Goal: Task Accomplishment & Management: Manage account settings

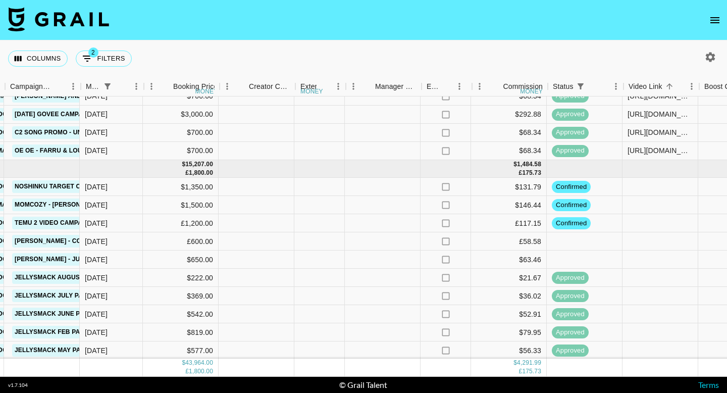
scroll to position [256, 530]
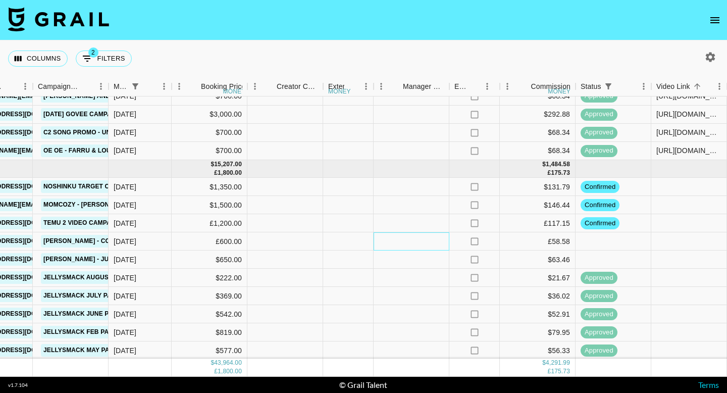
click at [435, 245] on div at bounding box center [411, 241] width 76 height 18
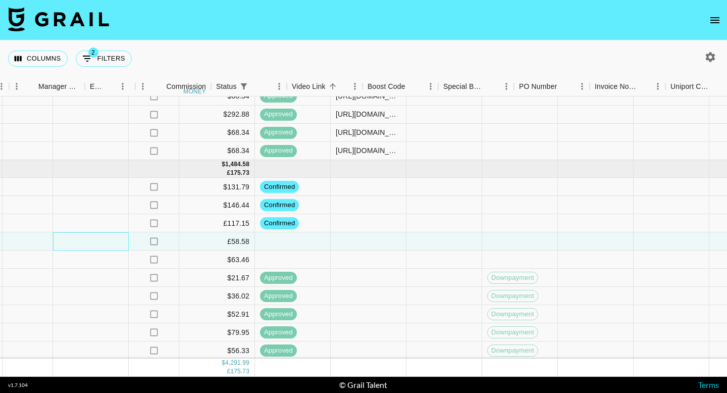
scroll to position [256, 1251]
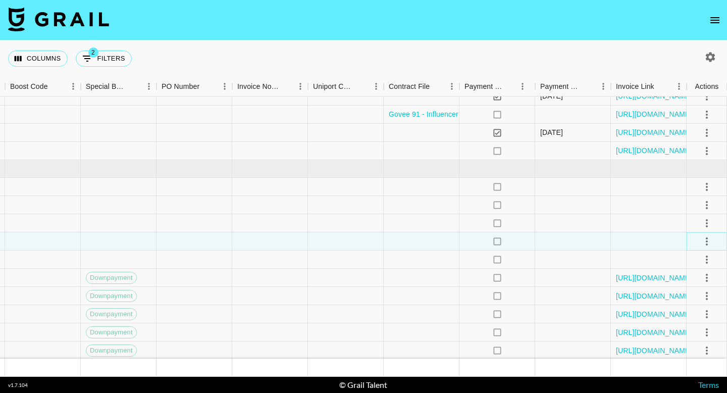
click at [707, 239] on icon "select merge strategy" at bounding box center [706, 241] width 12 height 12
click at [693, 264] on li "Confirm" at bounding box center [694, 263] width 66 height 18
click at [585, 240] on div at bounding box center [573, 241] width 76 height 18
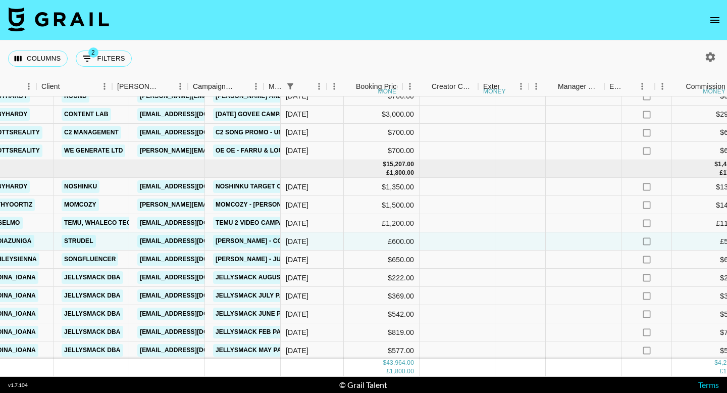
scroll to position [256, 338]
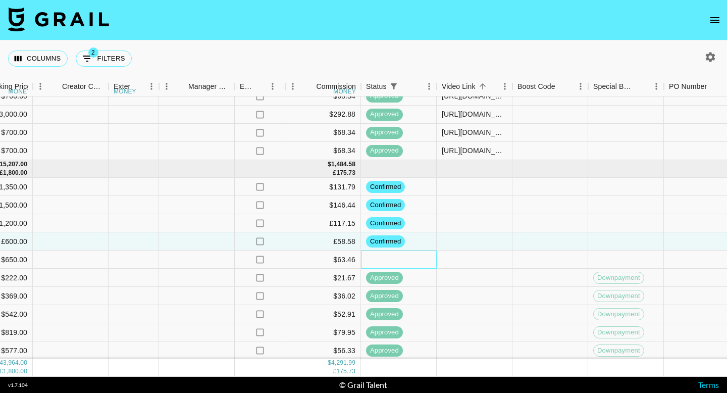
click at [397, 266] on div at bounding box center [399, 259] width 76 height 18
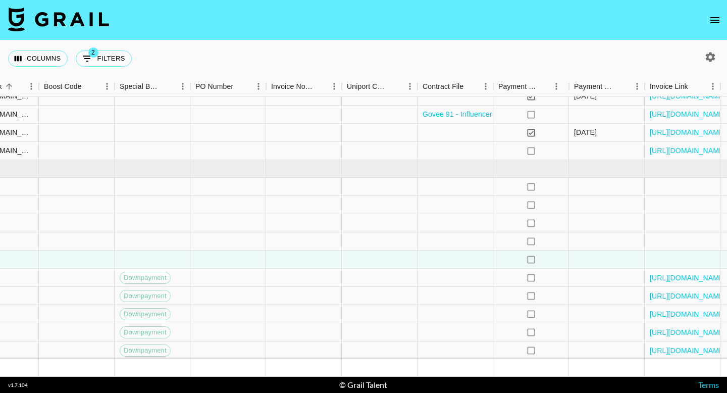
scroll to position [256, 1251]
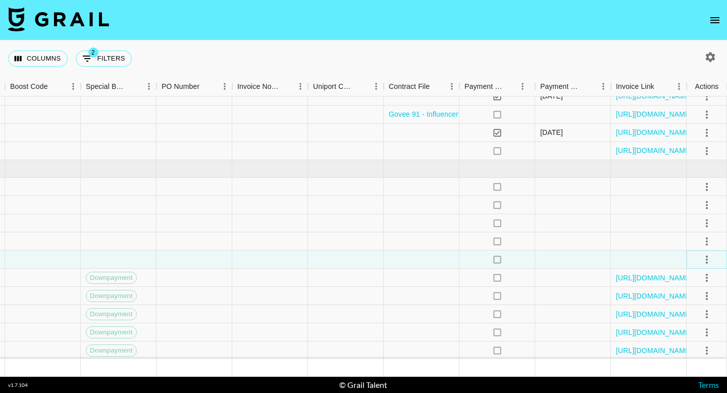
click at [702, 255] on icon "select merge strategy" at bounding box center [706, 259] width 12 height 12
click at [689, 284] on li "Confirm" at bounding box center [694, 281] width 66 height 18
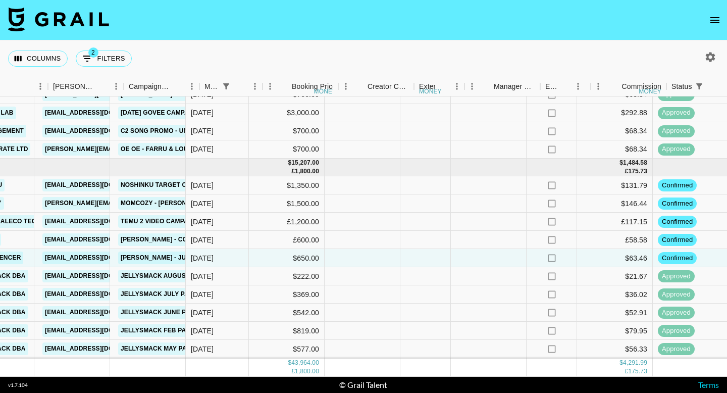
scroll to position [258, 439]
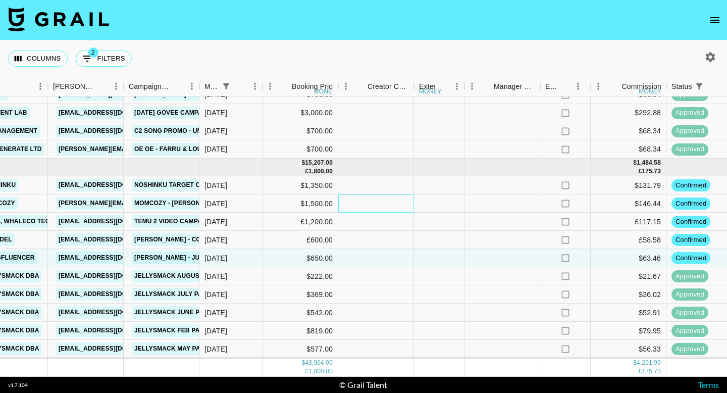
click at [399, 209] on div at bounding box center [376, 203] width 76 height 18
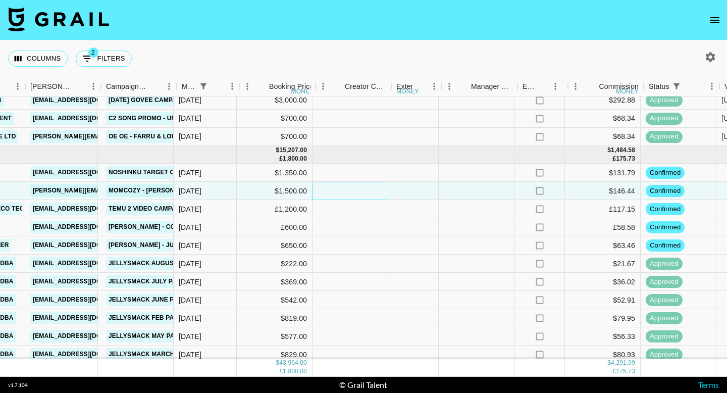
scroll to position [270, 462]
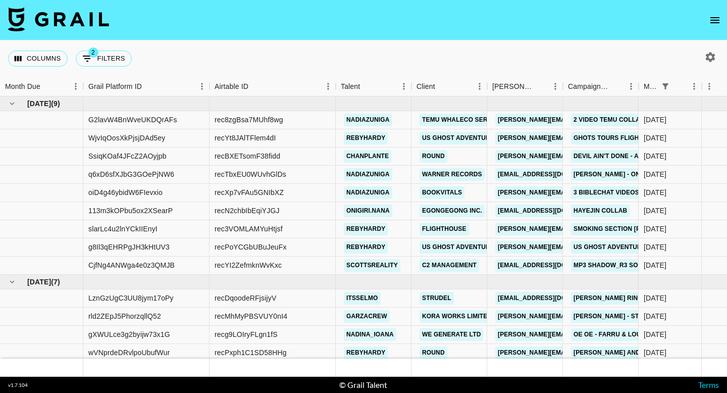
click at [710, 20] on icon "open drawer" at bounding box center [714, 20] width 12 height 12
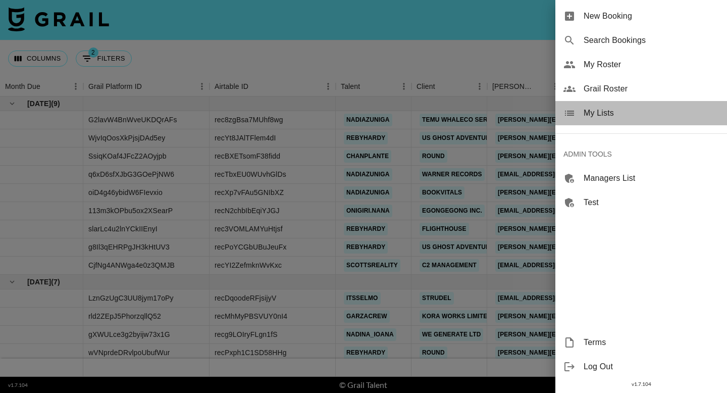
click at [601, 115] on span "My Lists" at bounding box center [650, 113] width 135 height 12
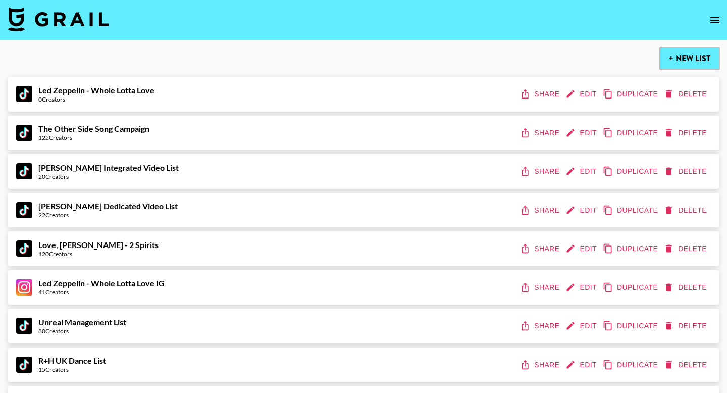
click at [697, 54] on button "+ New List" at bounding box center [689, 58] width 59 height 20
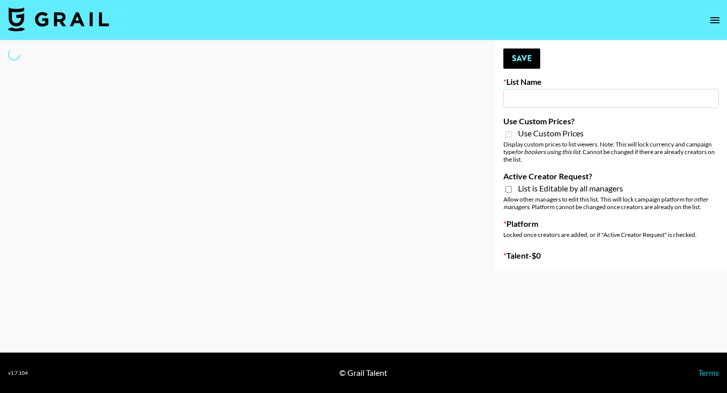
type input "New List"
select select "Song"
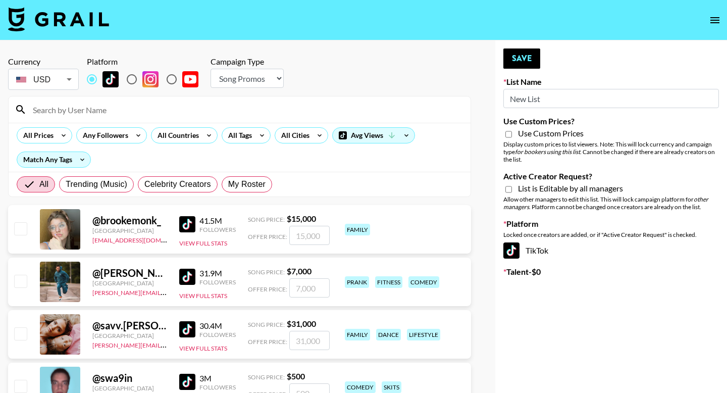
click at [535, 102] on input "New List" at bounding box center [610, 98] width 215 height 19
type input "GoVanni Campaign"
click at [507, 189] on input "Active Creator Request?" at bounding box center [508, 189] width 7 height 9
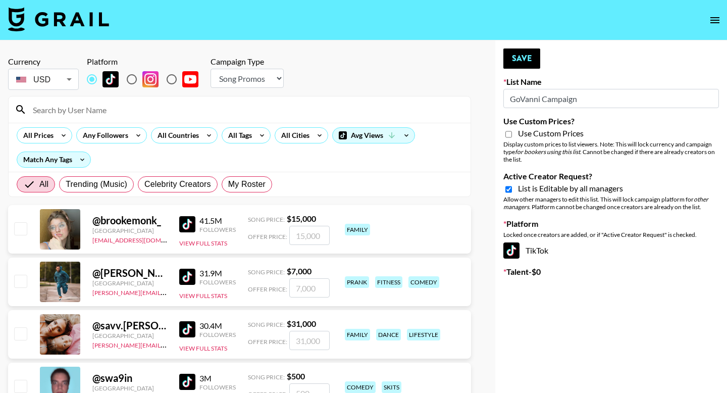
checkbox input "true"
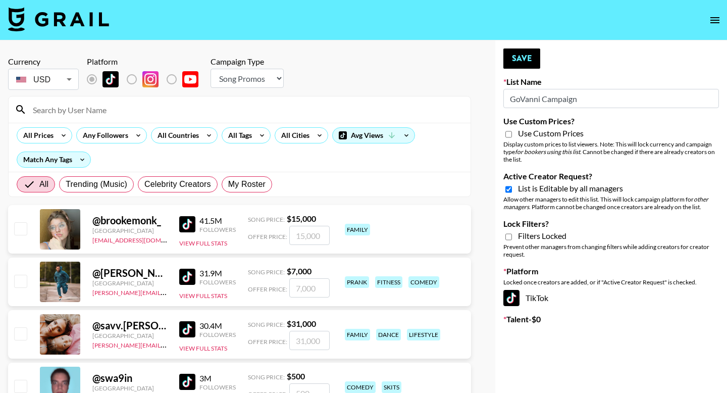
click at [510, 238] on input "Lock Filters?" at bounding box center [508, 236] width 7 height 9
checkbox input "true"
click at [291, 137] on div "All Cities" at bounding box center [293, 135] width 36 height 15
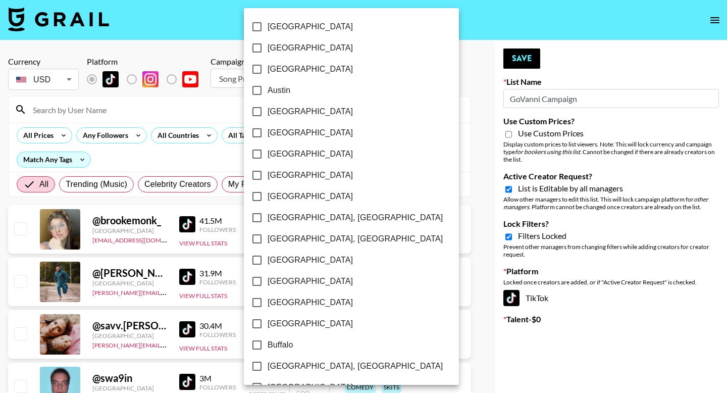
click at [202, 156] on div at bounding box center [363, 196] width 727 height 393
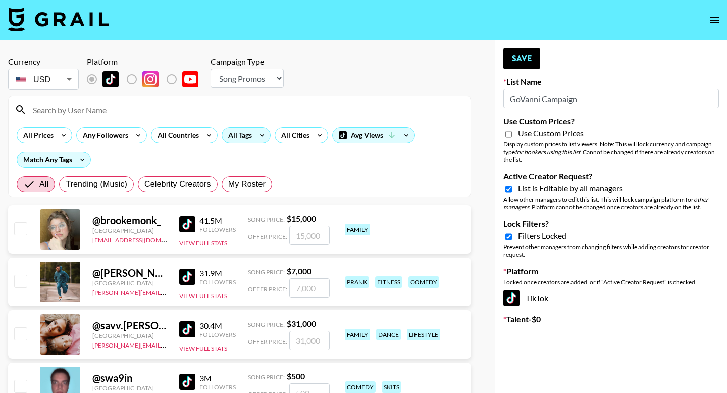
click at [240, 136] on div "All Tags" at bounding box center [238, 135] width 32 height 15
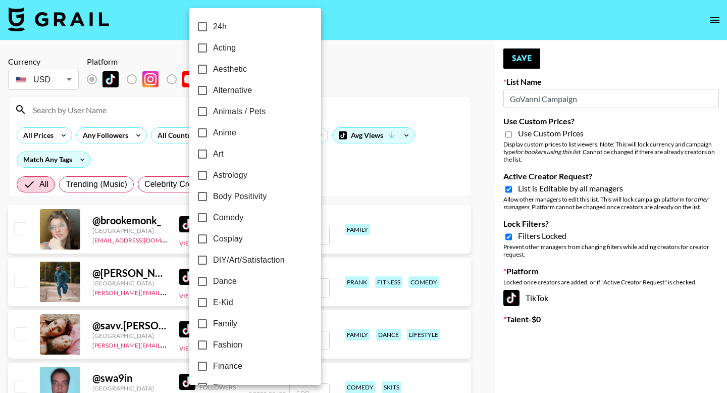
scroll to position [145, 0]
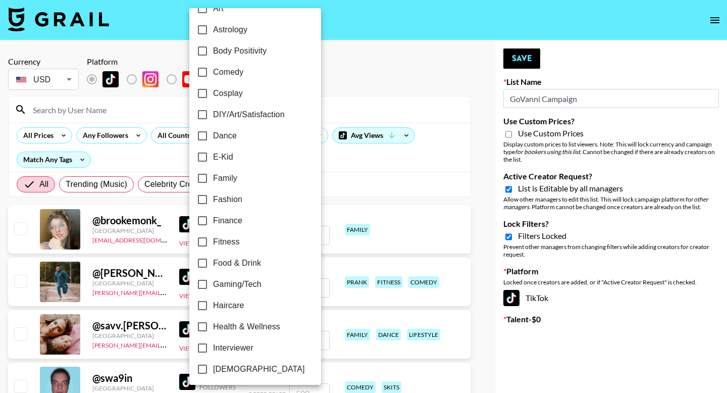
click at [199, 200] on input "Fashion" at bounding box center [202, 199] width 21 height 21
checkbox input "true"
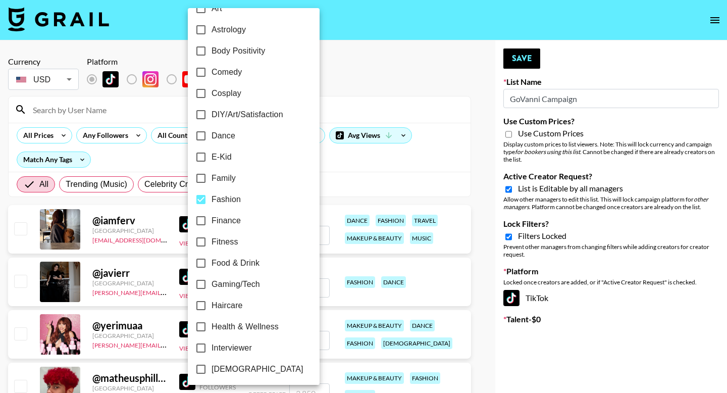
click at [202, 238] on input "Fitness" at bounding box center [200, 241] width 21 height 21
checkbox input "true"
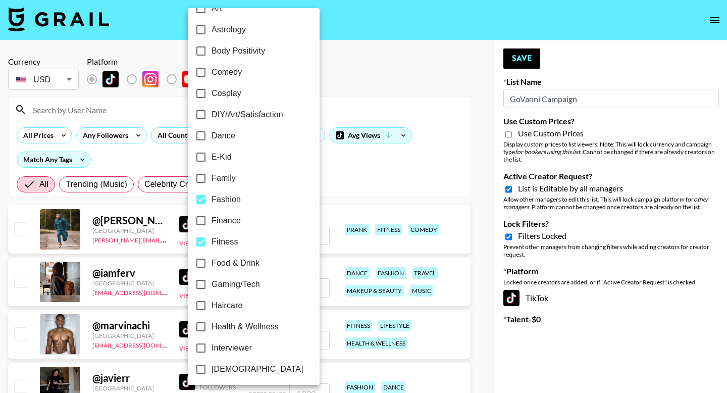
click at [480, 141] on div at bounding box center [363, 196] width 727 height 393
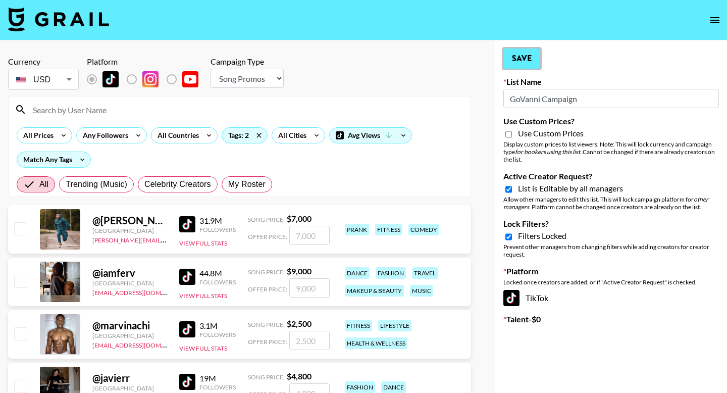
click at [527, 58] on button "Save" at bounding box center [521, 58] width 37 height 20
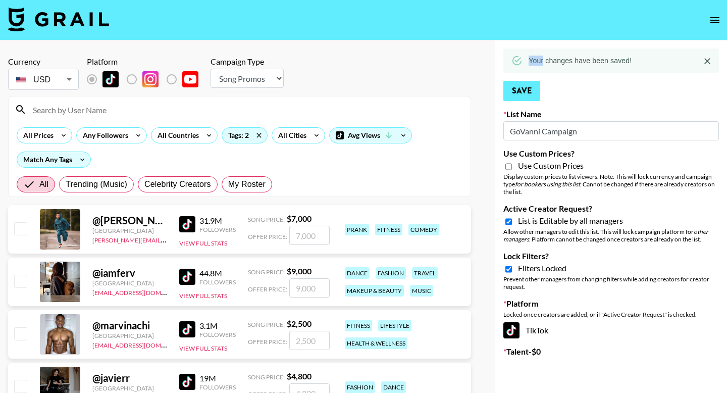
click at [527, 58] on div "Your changes have been saved!" at bounding box center [610, 60] width 215 height 24
click at [711, 18] on icon "open drawer" at bounding box center [714, 20] width 12 height 12
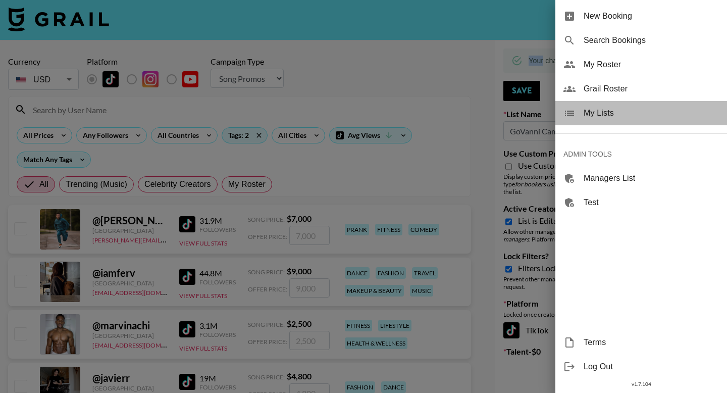
click at [625, 114] on span "My Lists" at bounding box center [650, 113] width 135 height 12
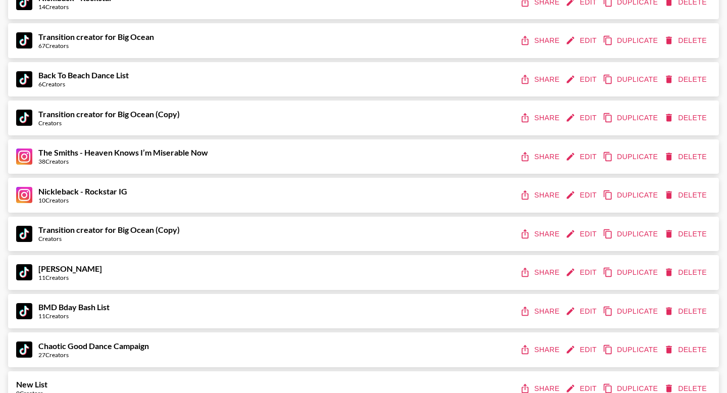
scroll to position [813, 0]
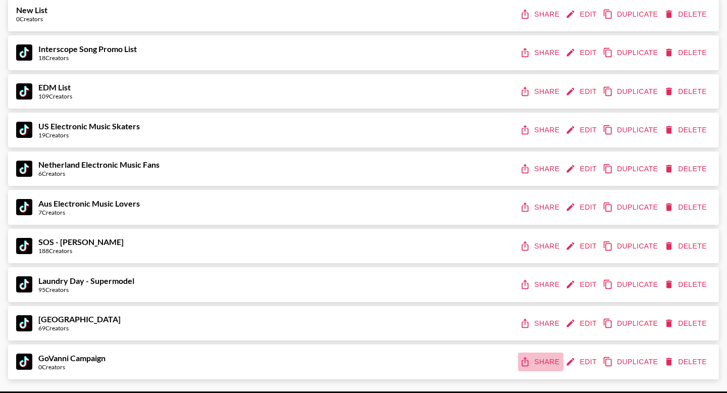
click at [528, 358] on icon "share" at bounding box center [525, 361] width 10 height 10
click at [450, 364] on div "GoVanni Campaign 0 Creators Share Edit Duplicate Delete" at bounding box center [363, 361] width 694 height 19
click at [573, 364] on icon "edit" at bounding box center [570, 361] width 10 height 10
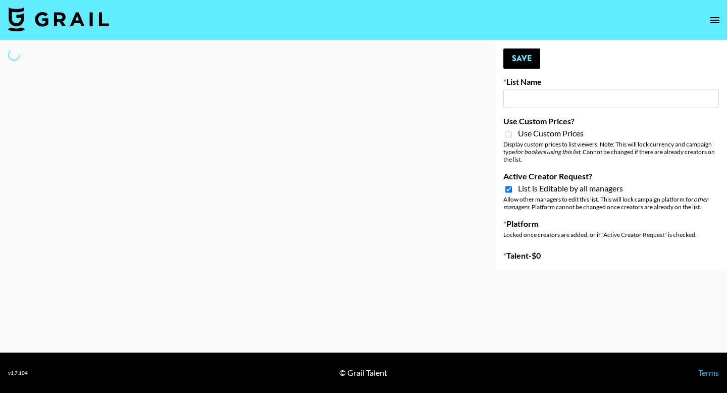
type input "GoVanni Campaign"
checkbox input "true"
select select "Song"
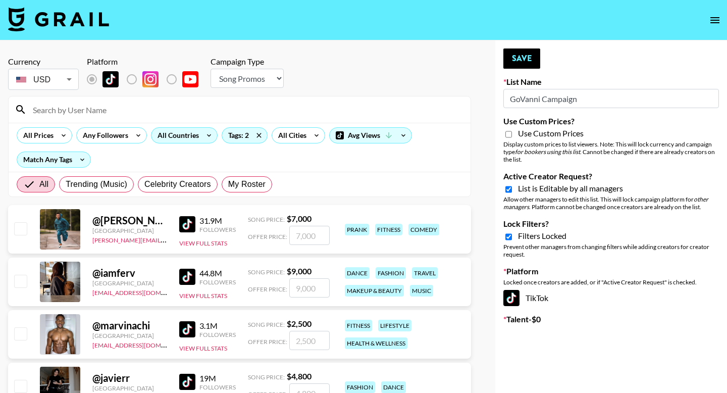
click at [188, 138] on div "All Countries" at bounding box center [175, 135] width 49 height 15
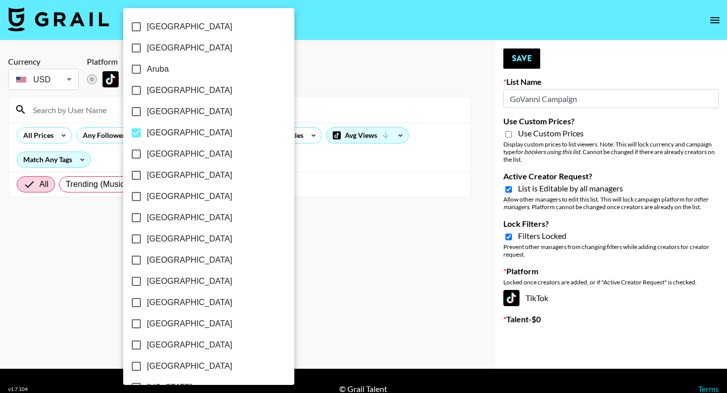
click at [189, 134] on label "Barbados" at bounding box center [202, 132] width 152 height 21
click at [147, 134] on input "Barbados" at bounding box center [136, 132] width 21 height 21
checkbox input "false"
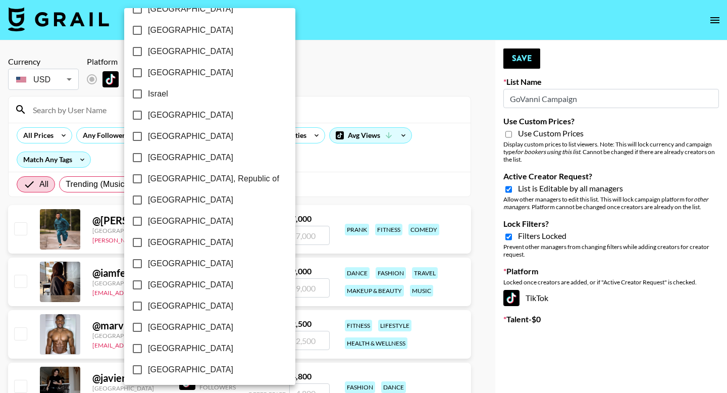
scroll to position [784, 0]
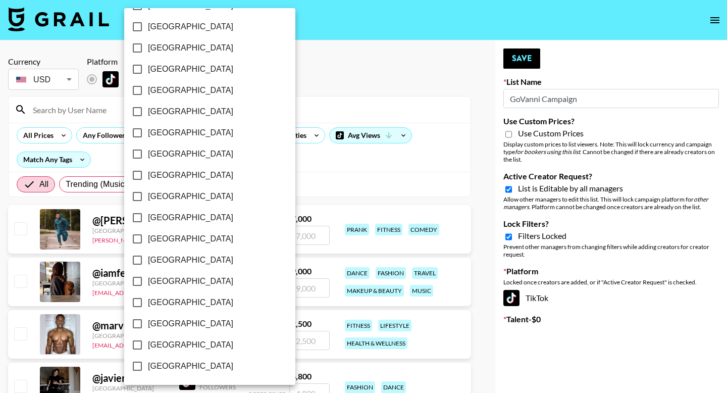
click at [136, 343] on input "United States" at bounding box center [137, 344] width 21 height 21
checkbox input "true"
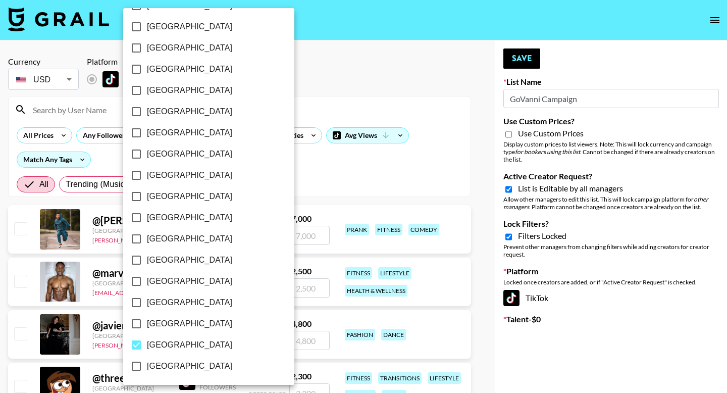
click at [135, 323] on input "United Kingdom" at bounding box center [136, 323] width 21 height 21
checkbox input "true"
click at [392, 54] on div at bounding box center [363, 196] width 727 height 393
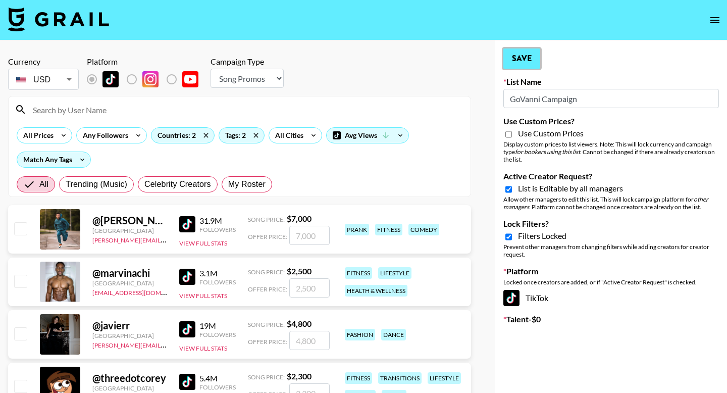
click at [523, 56] on button "Save" at bounding box center [521, 58] width 37 height 20
click at [516, 62] on button "Save" at bounding box center [521, 58] width 37 height 20
click at [517, 62] on button "Save" at bounding box center [521, 58] width 37 height 20
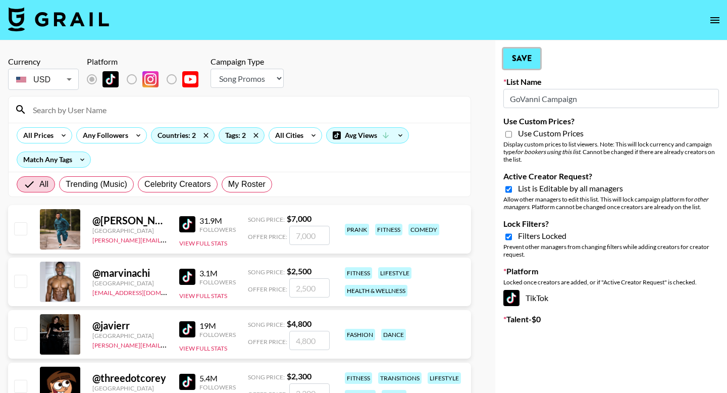
click at [517, 62] on button "Save" at bounding box center [521, 58] width 37 height 20
click at [513, 61] on button "Save" at bounding box center [521, 58] width 37 height 20
